Goal: Task Accomplishment & Management: Manage account settings

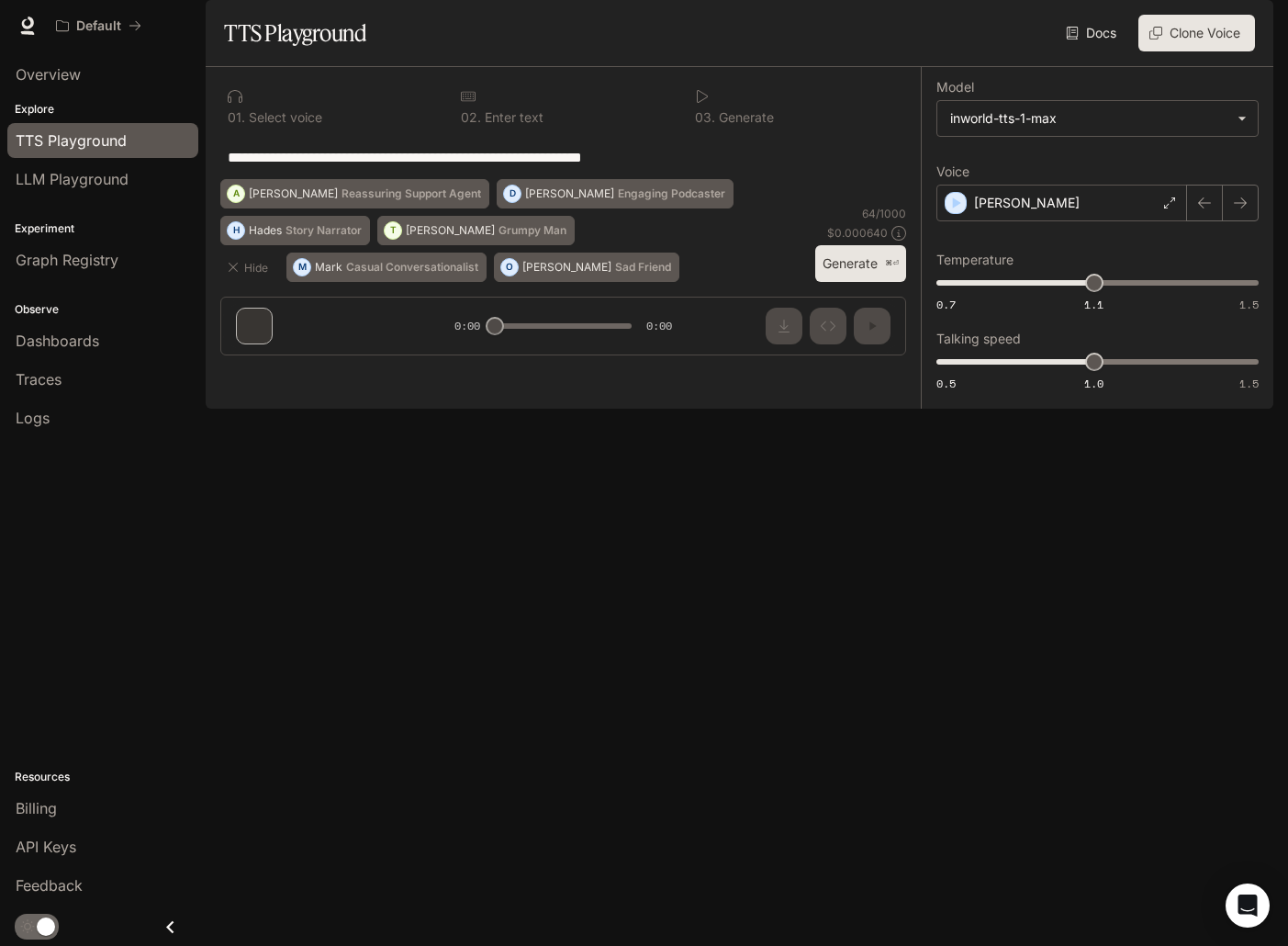
click at [1246, 24] on img "button" at bounding box center [1247, 25] width 25 height 25
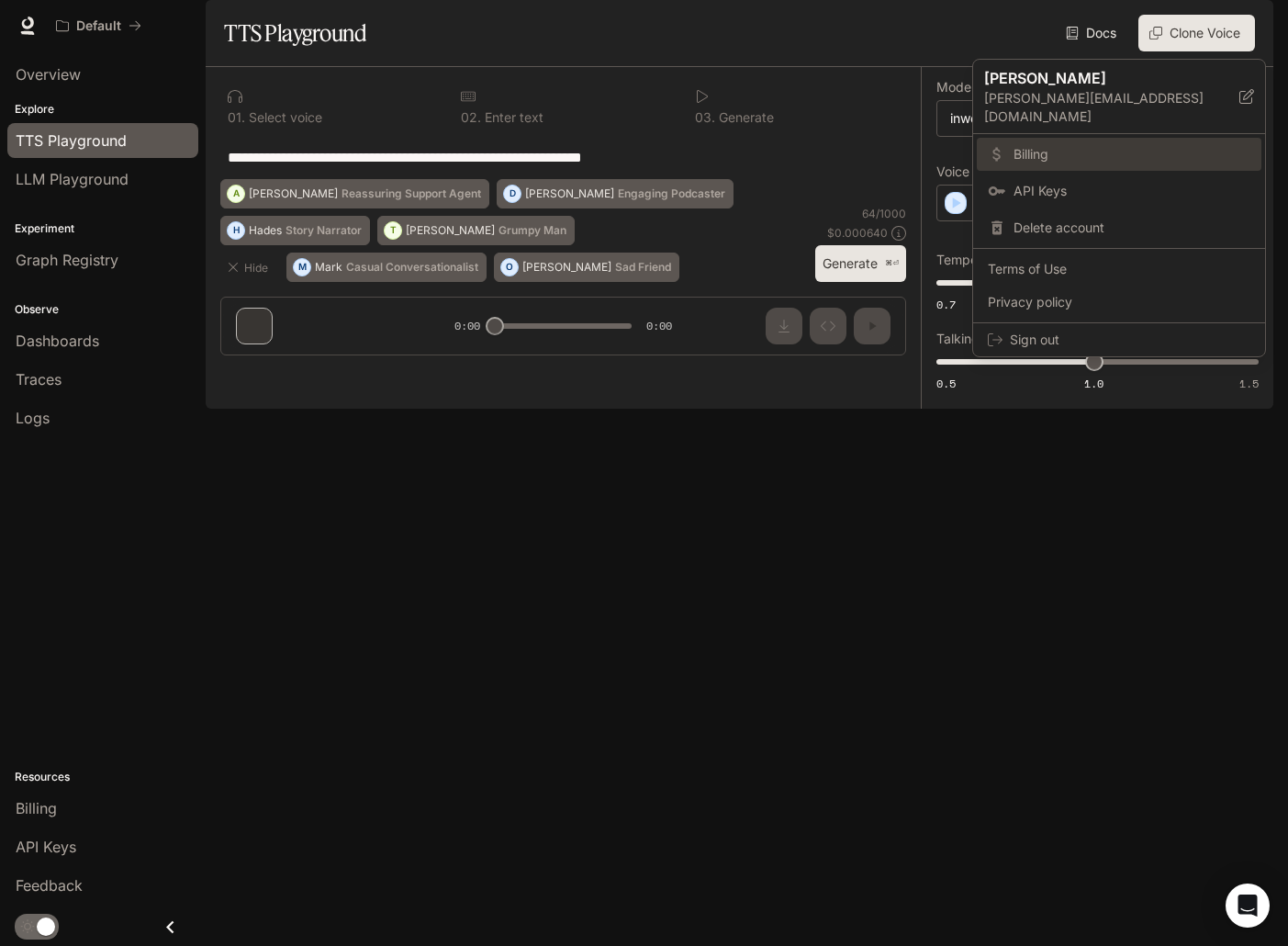
click at [1133, 149] on link "Billing" at bounding box center [1119, 153] width 285 height 33
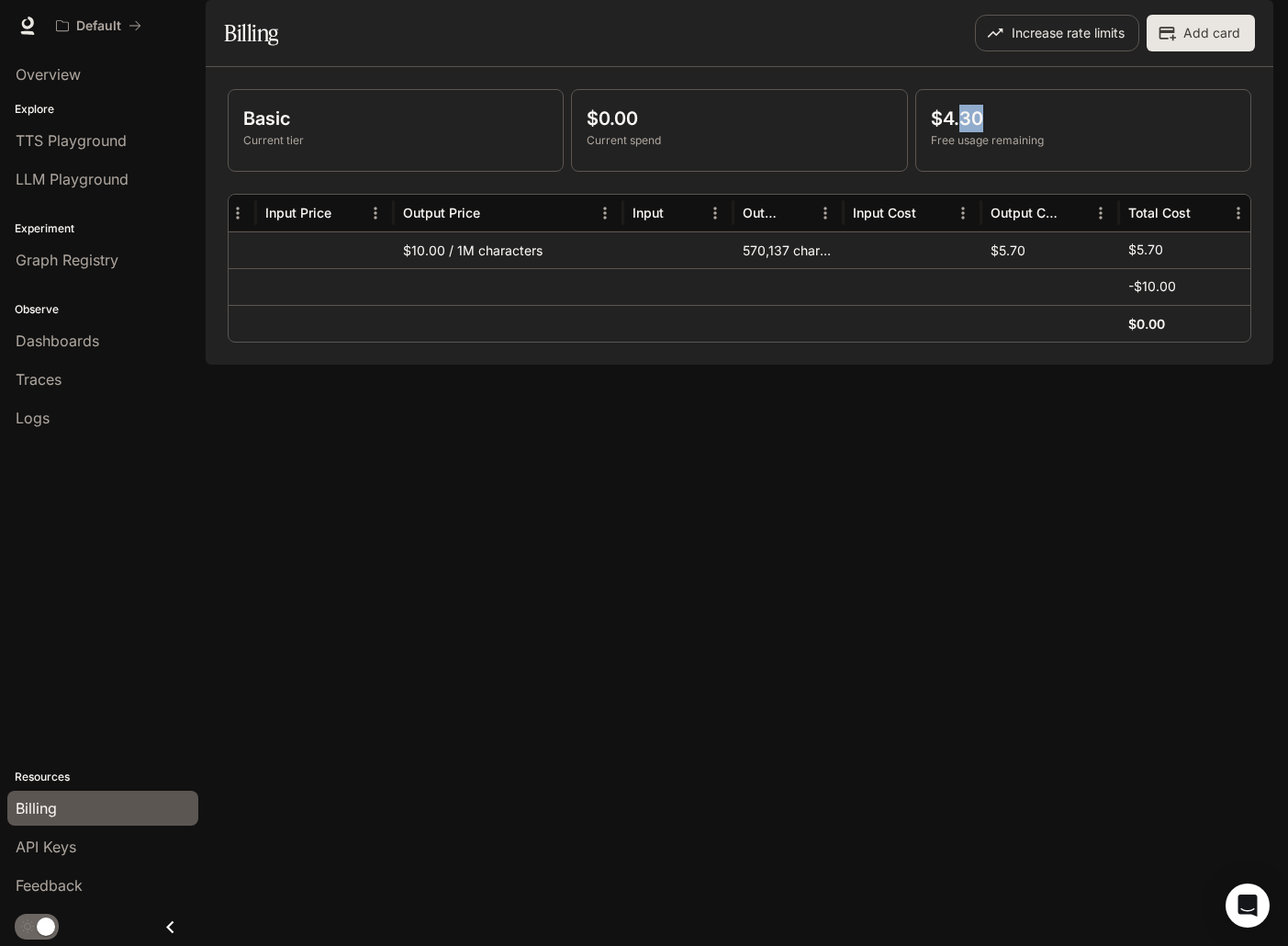
drag, startPoint x: 957, startPoint y: 170, endPoint x: 1040, endPoint y: 178, distance: 83.4
click at [1040, 133] on p "$4.30" at bounding box center [1083, 118] width 305 height 27
